Goal: Find specific page/section: Find specific page/section

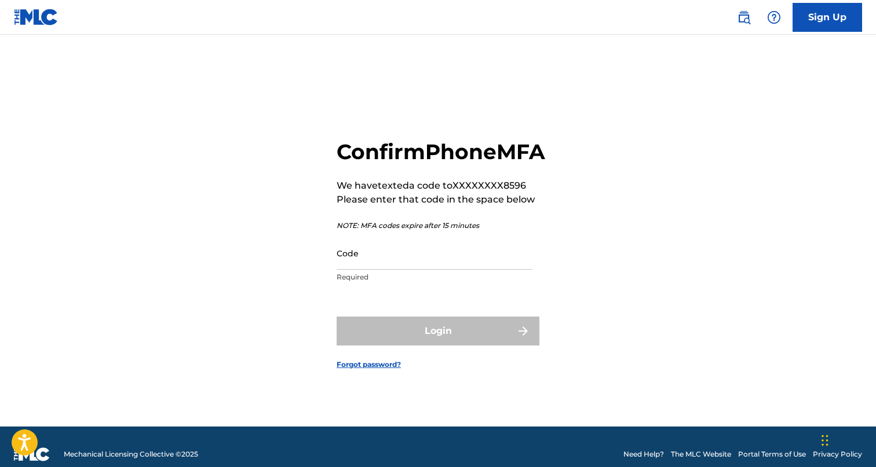
click at [396, 270] on input "Code" at bounding box center [434, 253] width 196 height 33
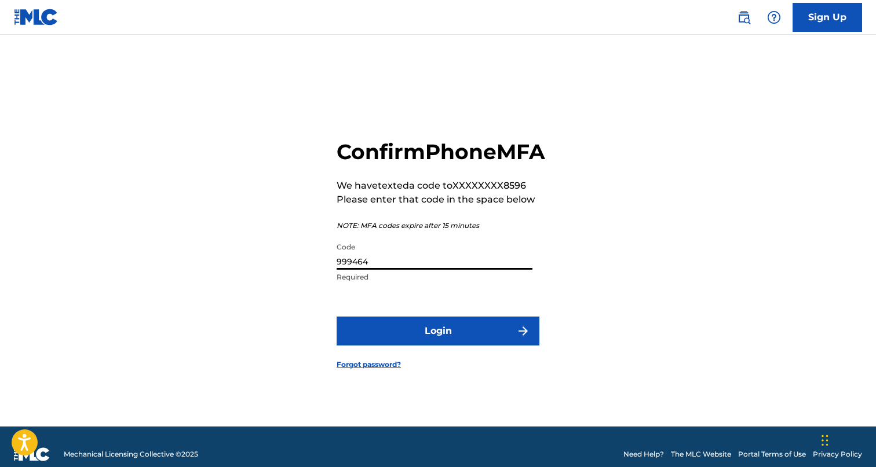
type input "999464"
click at [336, 317] on button "Login" at bounding box center [437, 331] width 203 height 29
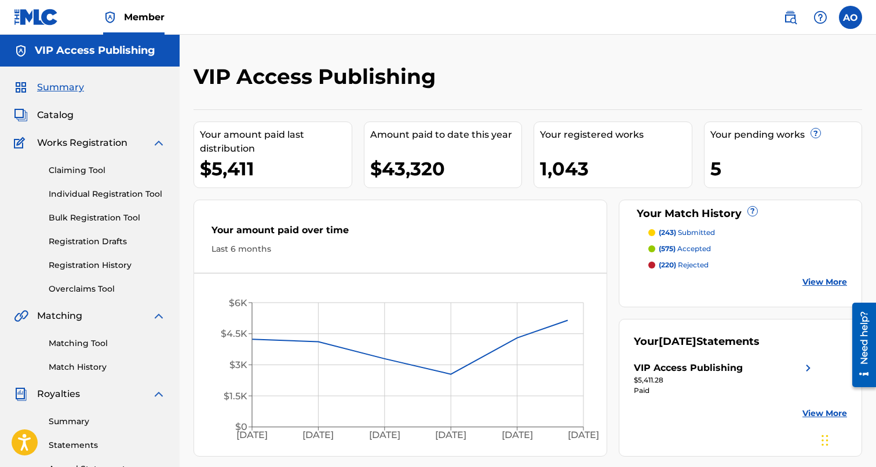
click at [60, 118] on span "Catalog" at bounding box center [55, 115] width 36 height 14
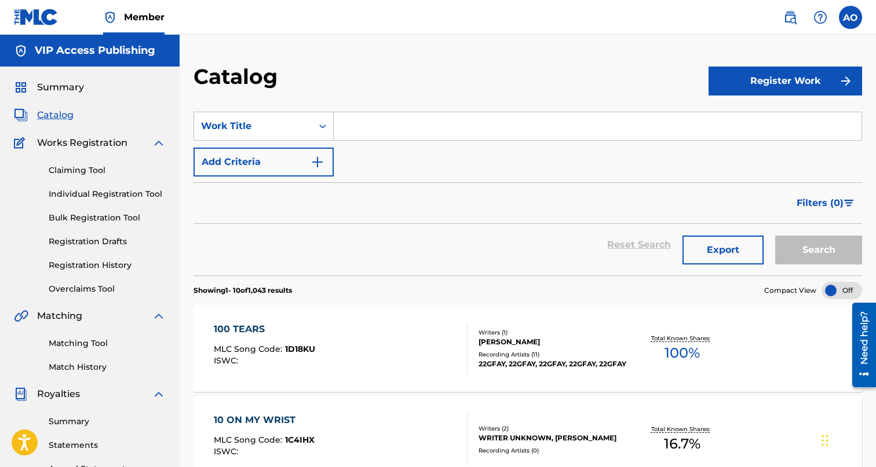
click at [393, 127] on input "Search Form" at bounding box center [598, 126] width 528 height 28
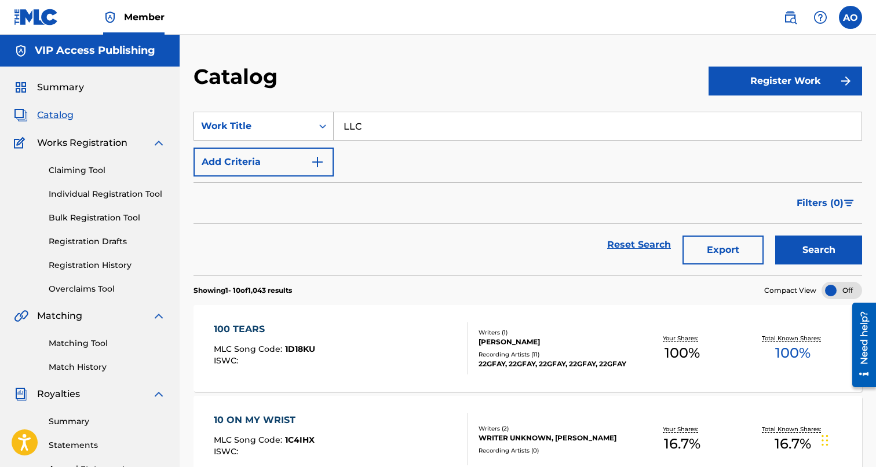
type input "LLC"
click at [775, 236] on button "Search" at bounding box center [818, 250] width 87 height 29
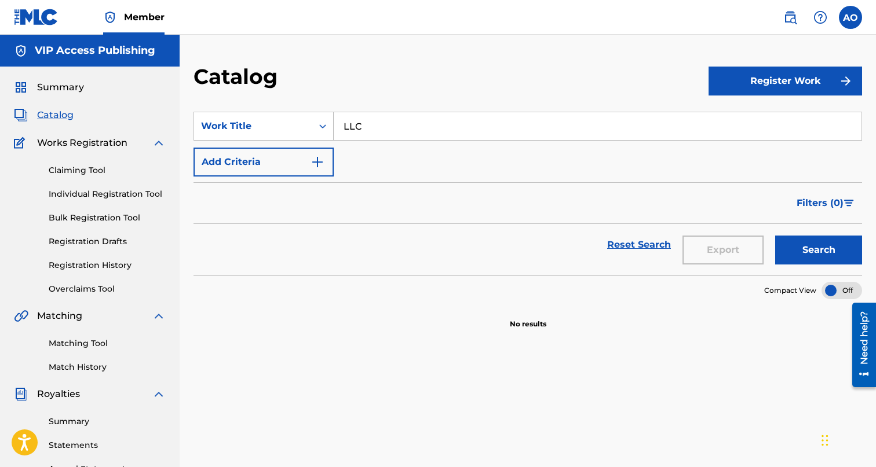
click at [82, 86] on span "Summary" at bounding box center [60, 87] width 47 height 14
